Goal: Check status: Check status

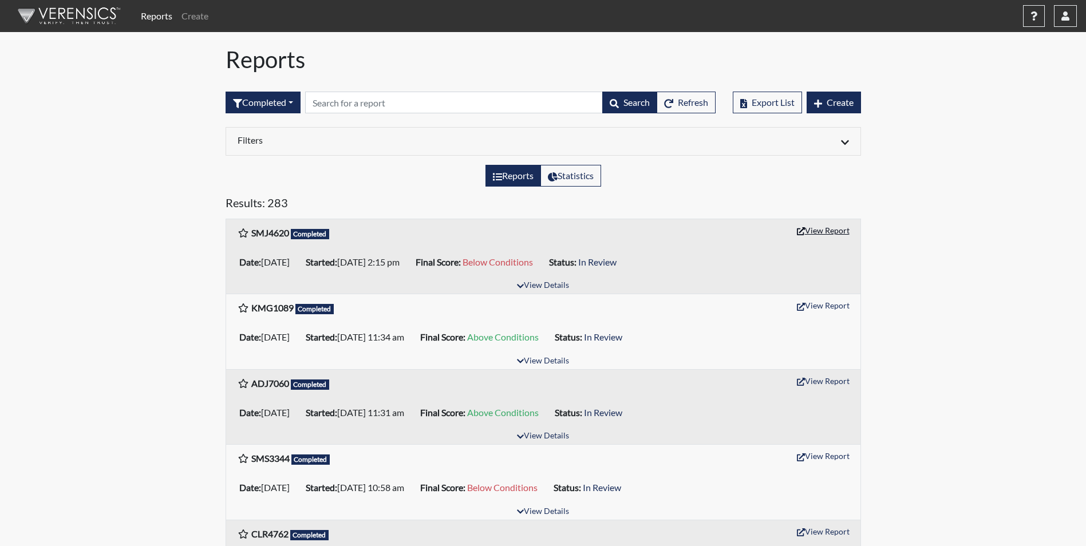
click at [833, 230] on button "View Report" at bounding box center [823, 231] width 63 height 18
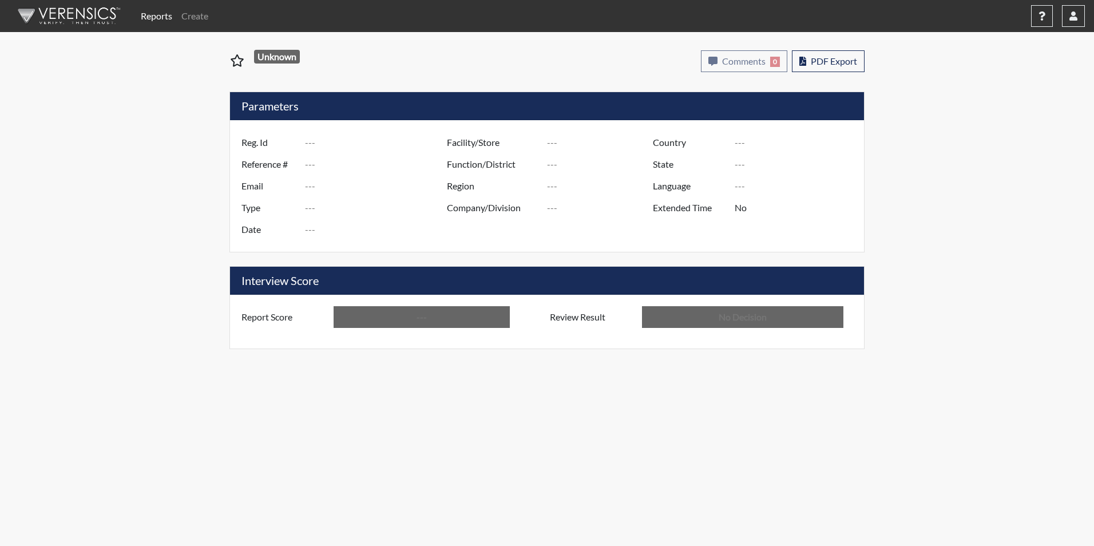
type input "SMJ4620"
type input "51547"
type input "---"
type input "Corrections Pre-Employment"
type input "[DATE]"
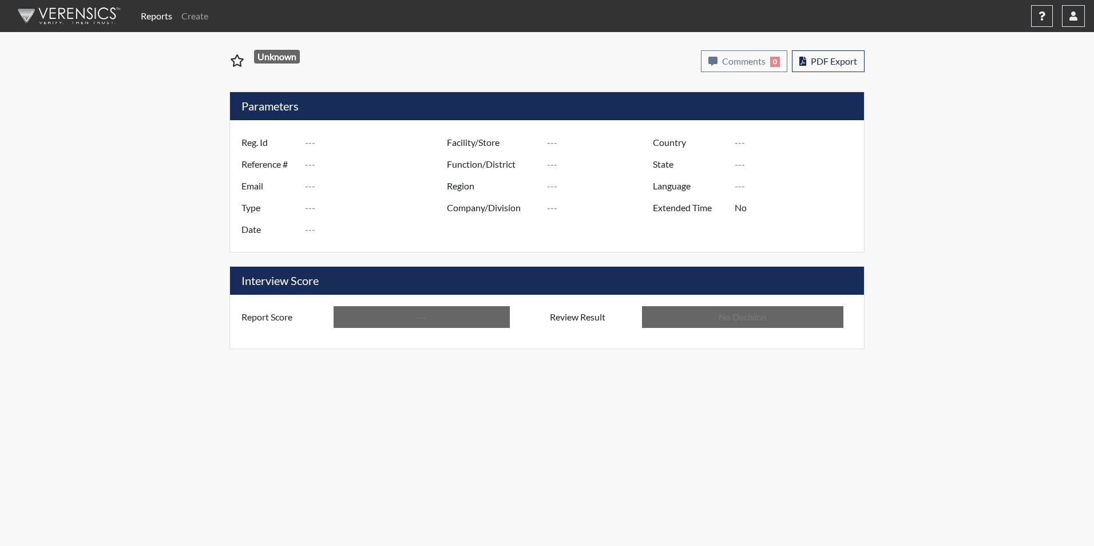
type input "[PERSON_NAME]"
type input "[GEOGRAPHIC_DATA]"
type input "[US_STATE]"
type input "English"
type input "Below Conditions"
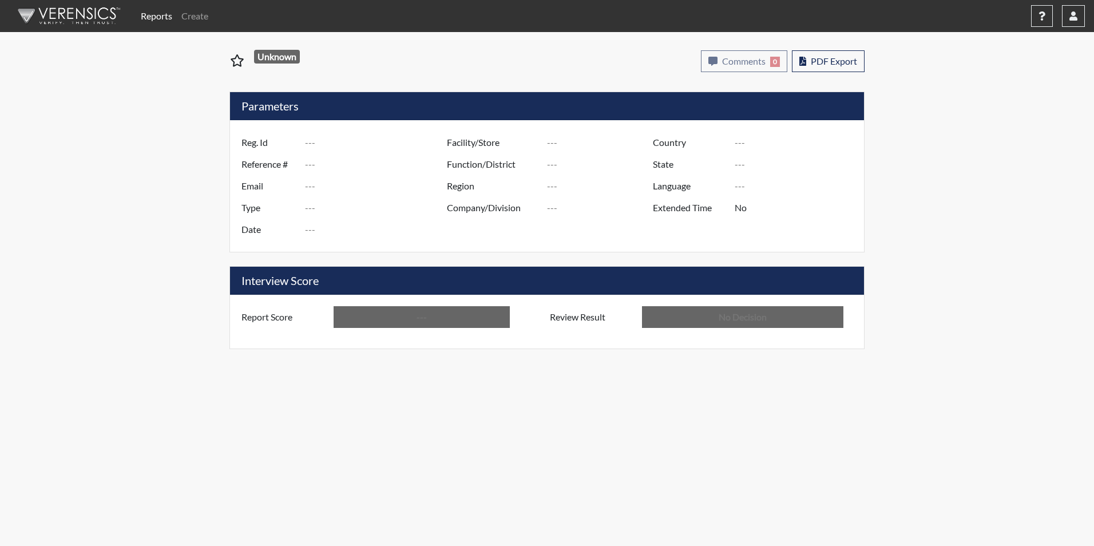
type input "In Review"
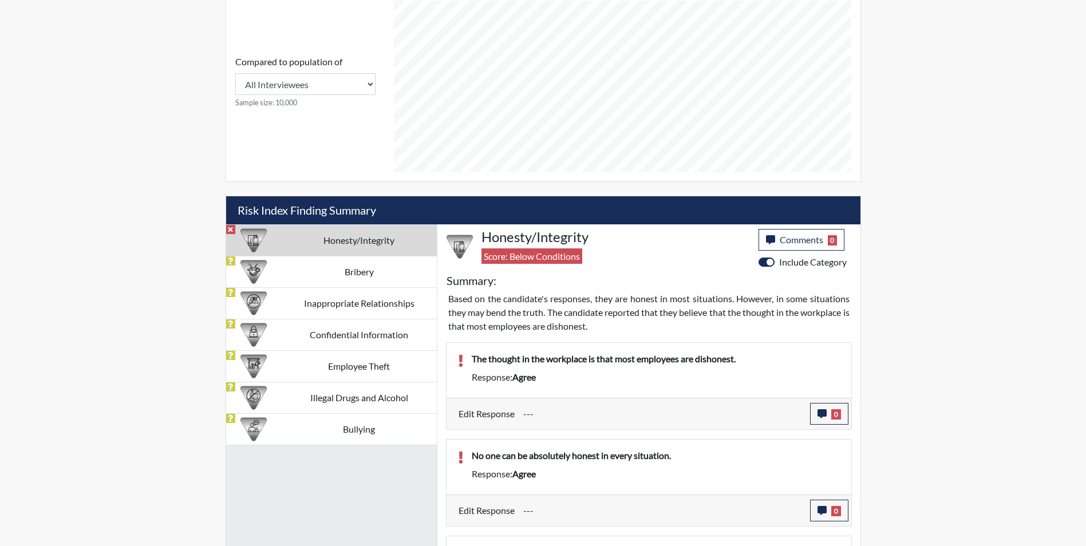
scroll to position [572169, 571883]
click at [331, 273] on td "Bribery" at bounding box center [359, 271] width 155 height 31
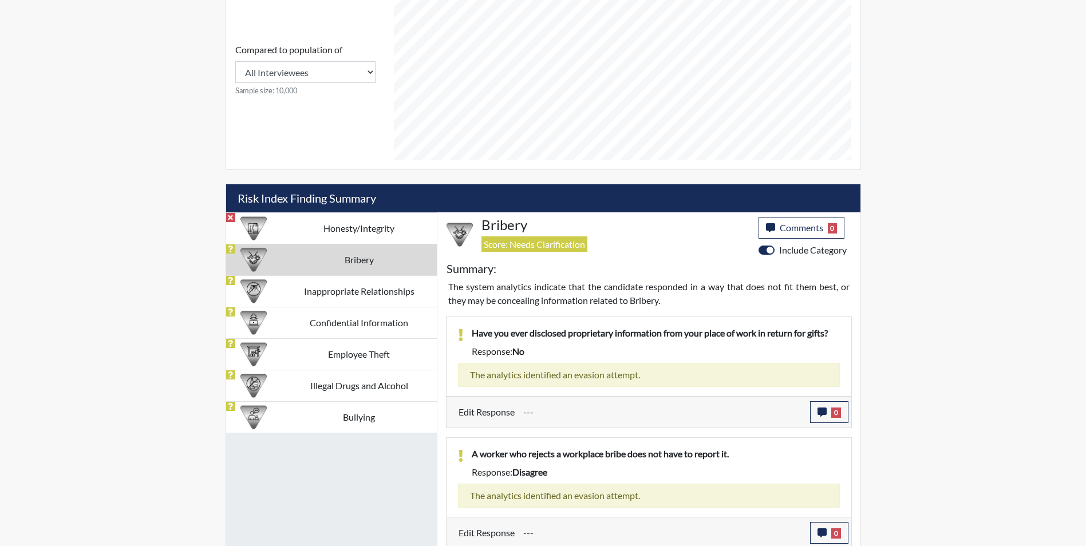
scroll to position [512, 0]
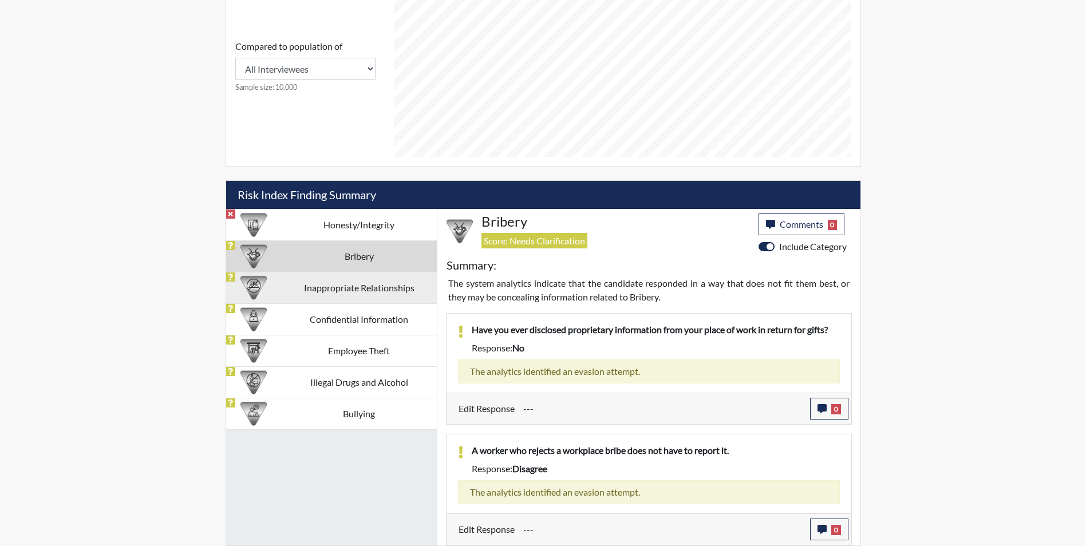
click at [294, 289] on td "Inappropriate Relationships" at bounding box center [359, 287] width 155 height 31
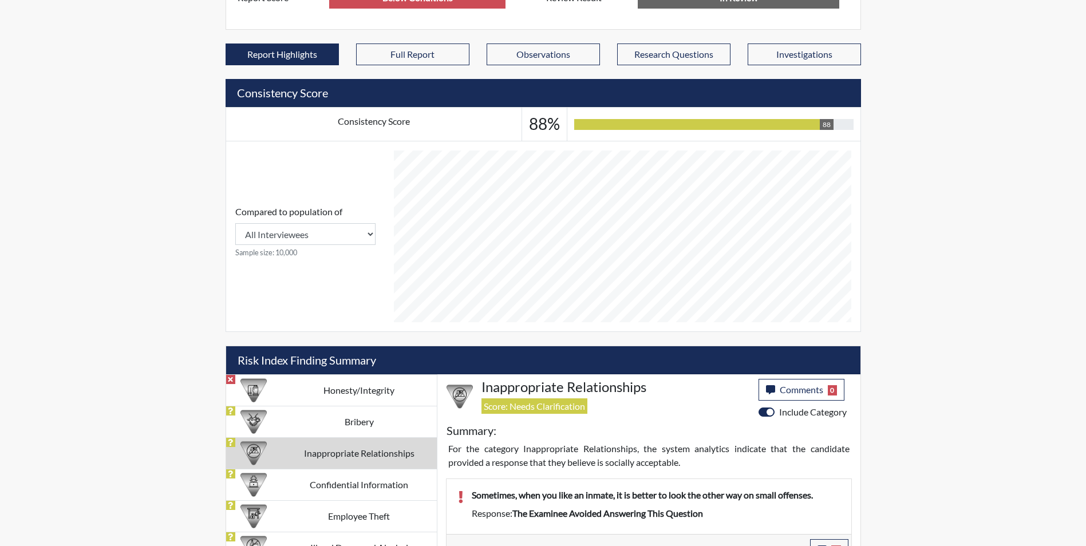
scroll to position [572169, 571883]
click at [359, 481] on td "Confidential Information" at bounding box center [359, 484] width 155 height 31
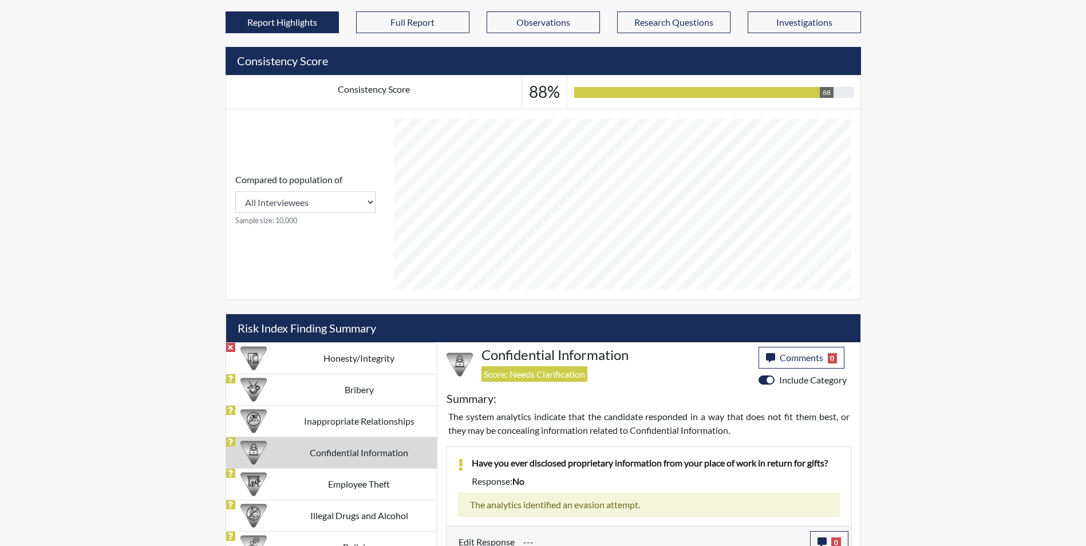
scroll to position [397, 0]
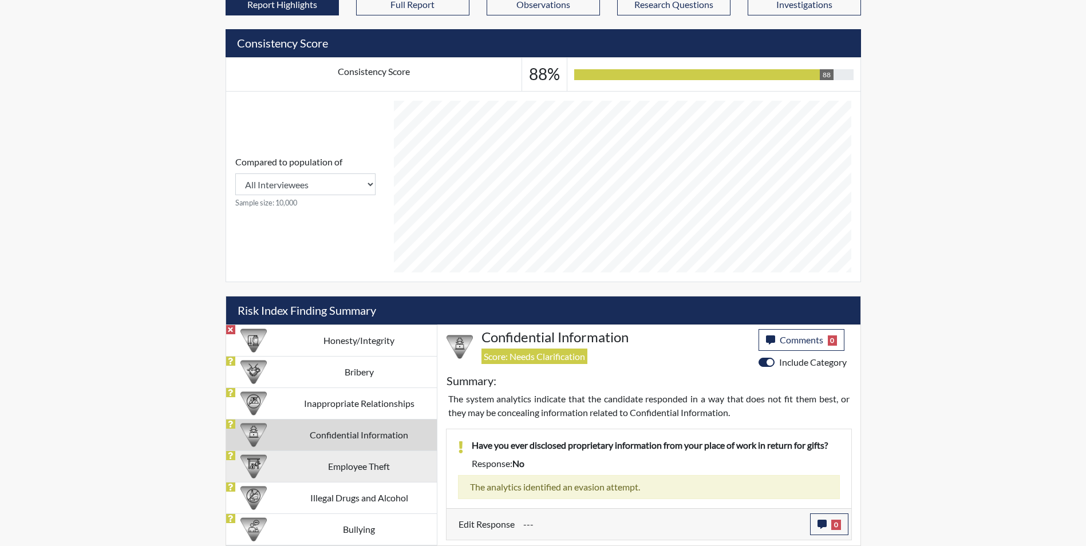
click at [398, 462] on td "Employee Theft" at bounding box center [359, 465] width 155 height 31
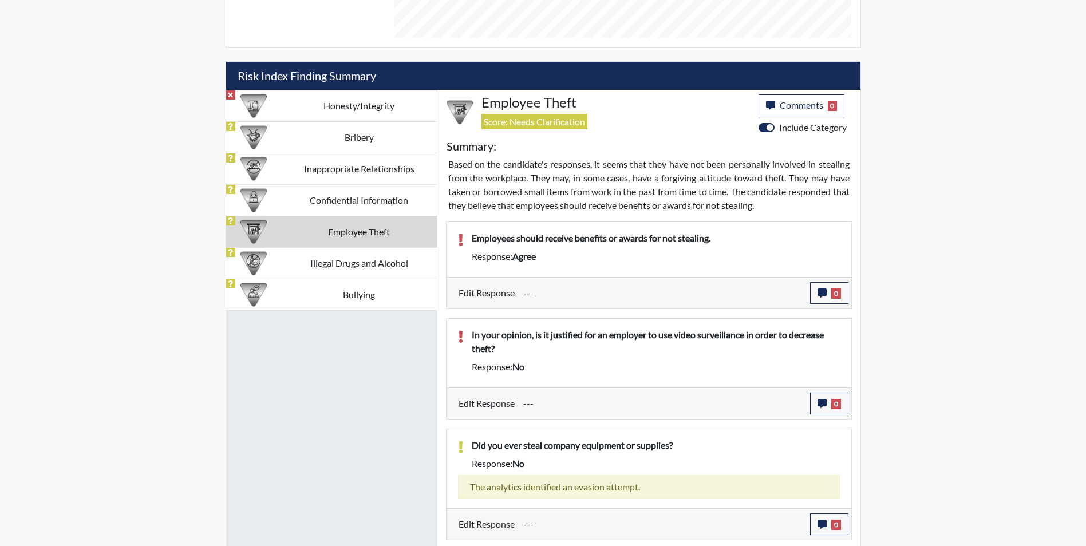
scroll to position [665, 0]
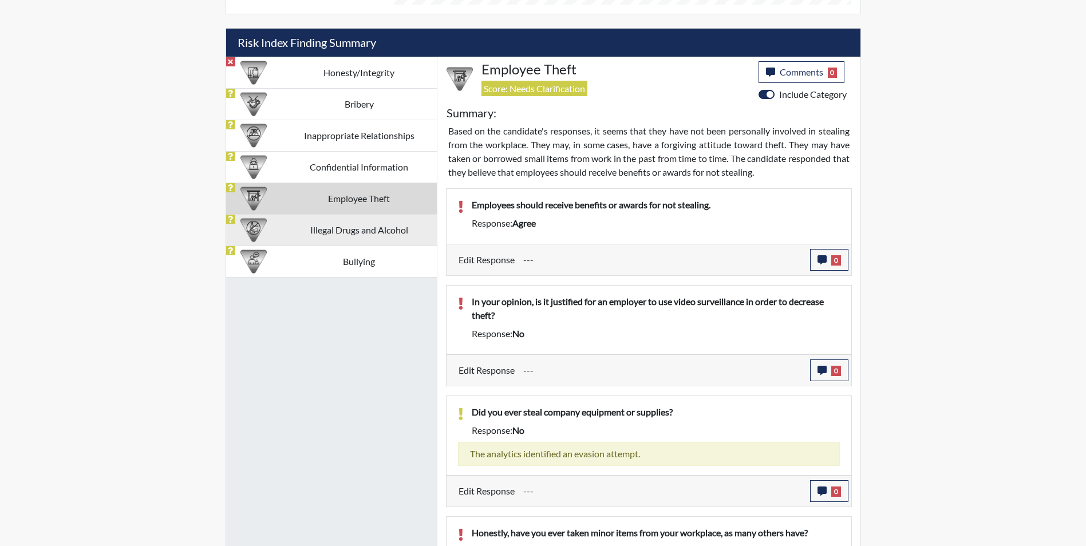
click at [334, 235] on td "Illegal Drugs and Alcohol" at bounding box center [359, 229] width 155 height 31
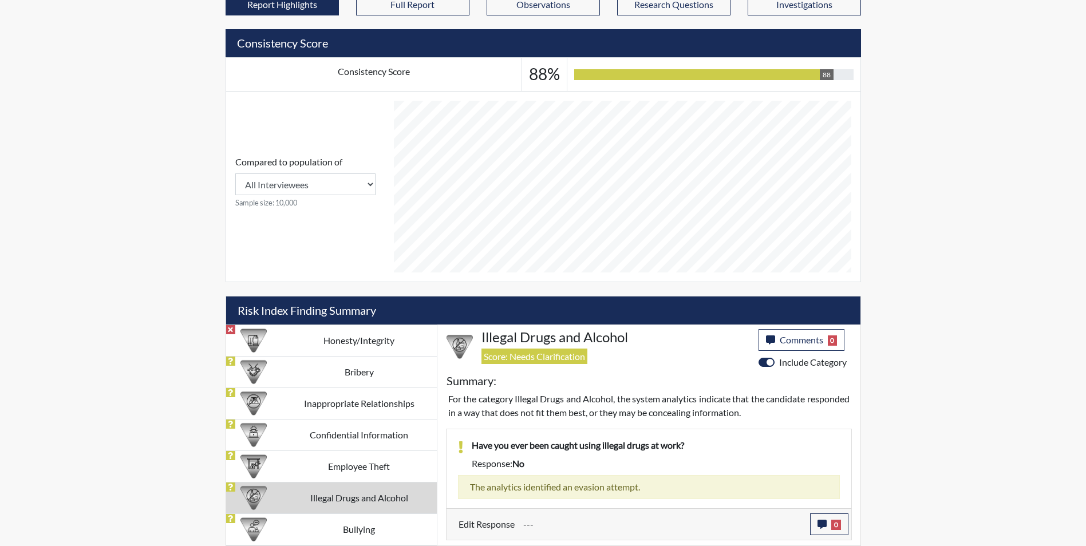
scroll to position [397, 0]
click at [345, 533] on td "Bullying" at bounding box center [359, 528] width 155 height 31
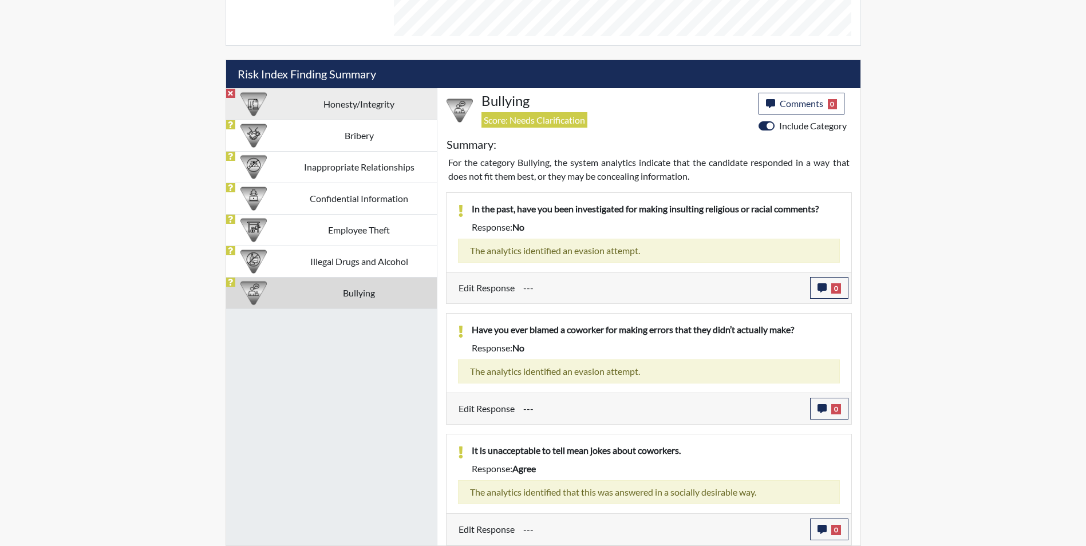
click at [303, 108] on td "Honesty/Integrity" at bounding box center [359, 103] width 155 height 31
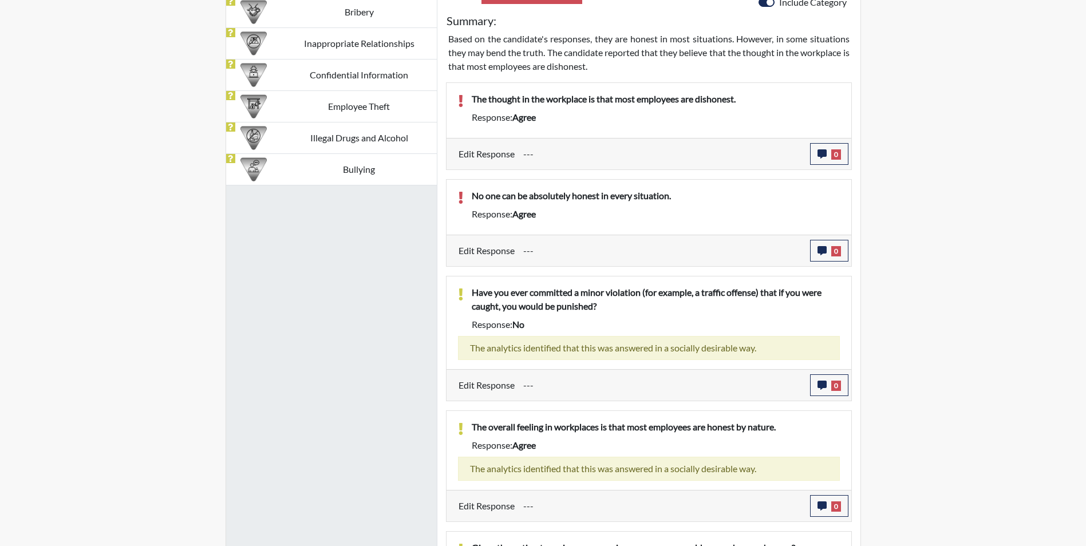
scroll to position [647, 0]
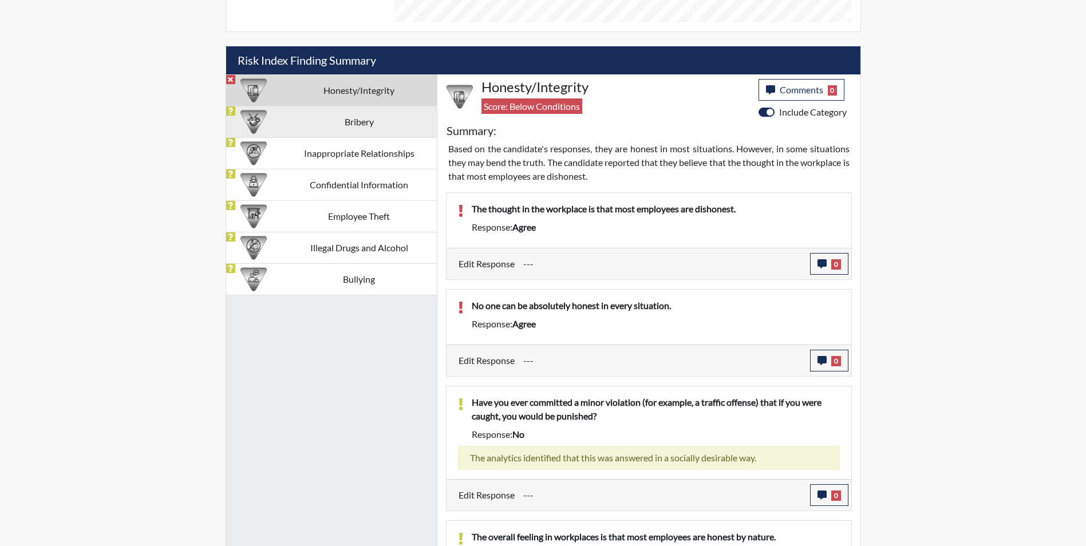
click at [381, 123] on td "Bribery" at bounding box center [359, 121] width 155 height 31
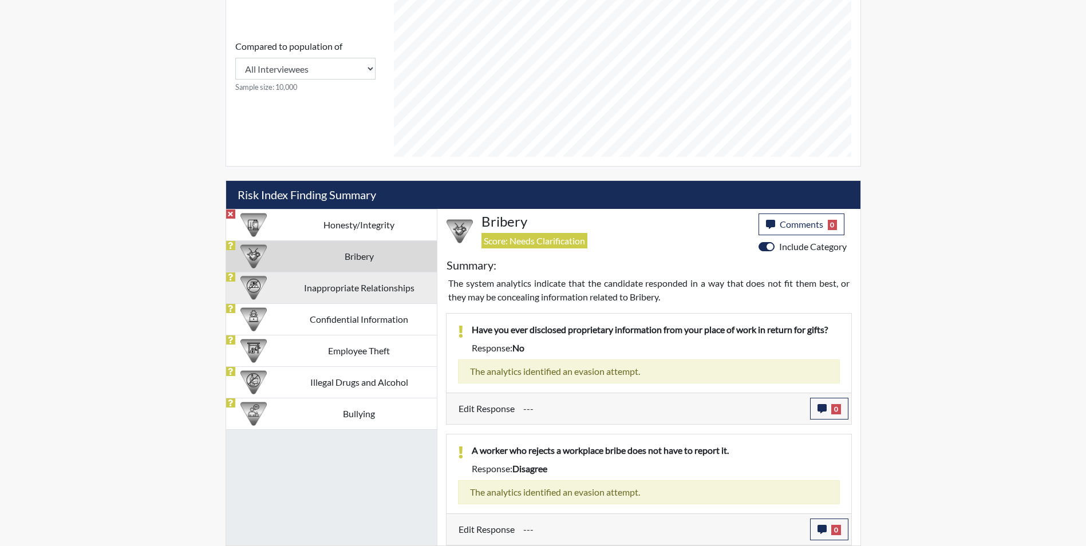
click at [348, 286] on td "Inappropriate Relationships" at bounding box center [359, 287] width 155 height 31
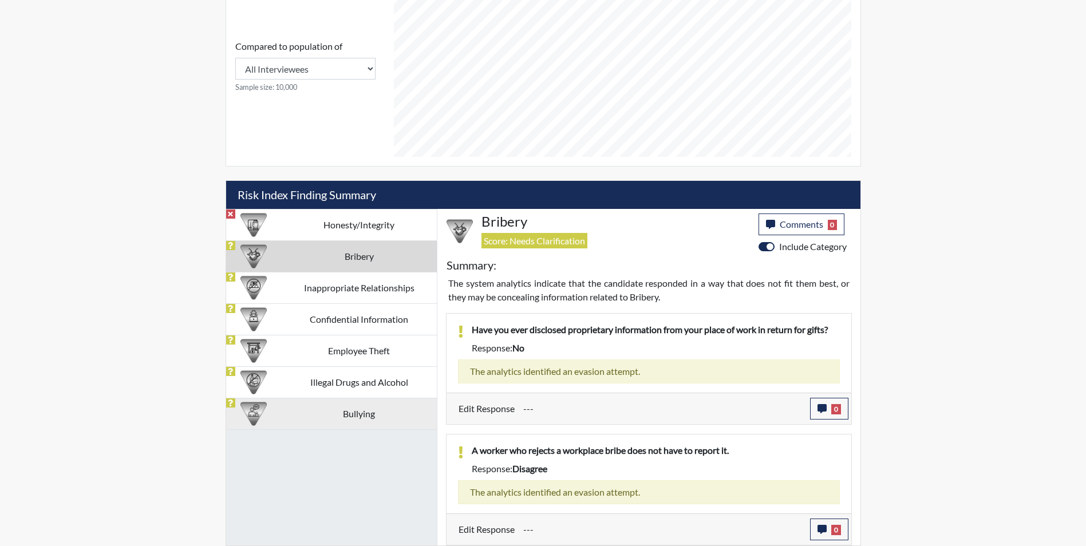
scroll to position [609, 0]
